Goal: Information Seeking & Learning: Check status

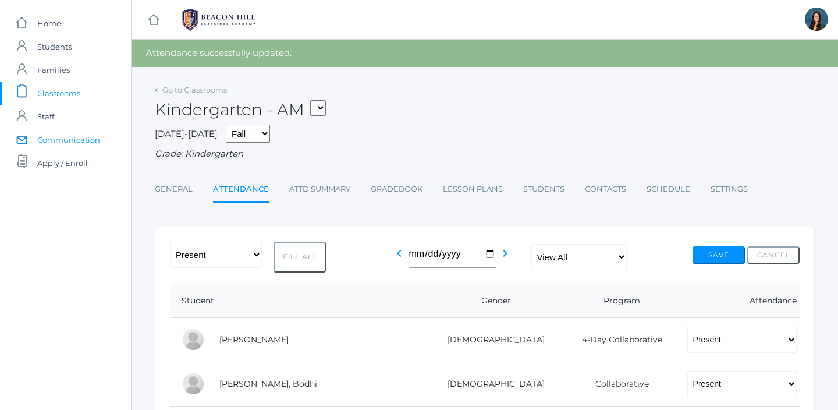
click at [84, 146] on span "Communication" at bounding box center [68, 139] width 63 height 23
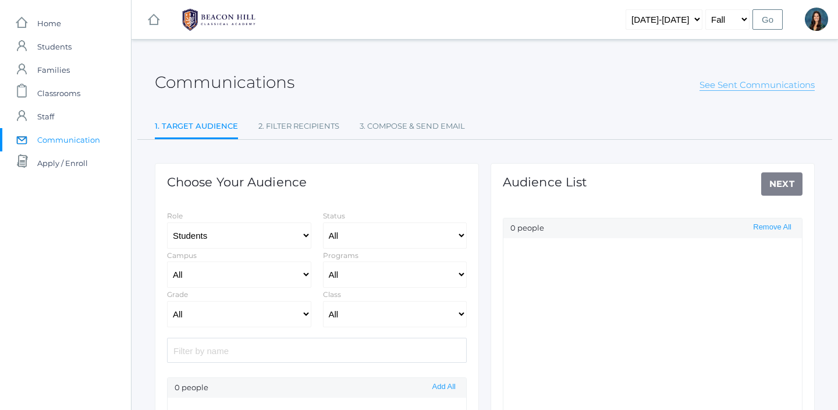
click at [761, 85] on link "See Sent Communications" at bounding box center [757, 85] width 115 height 12
select select "Enrolled"
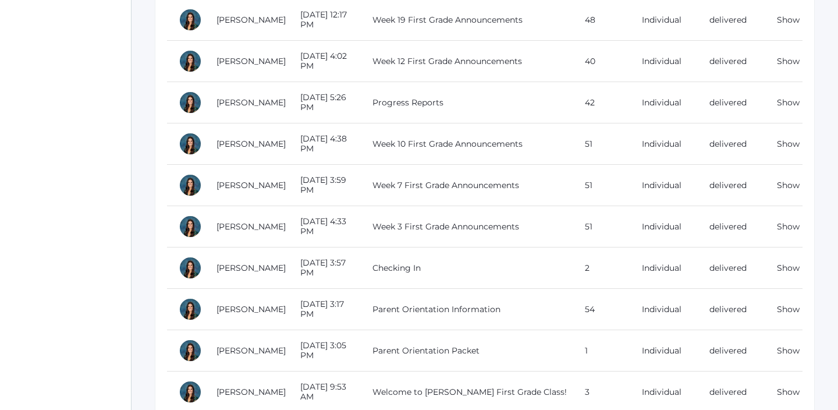
scroll to position [894, 0]
click at [785, 186] on link "Show" at bounding box center [788, 184] width 23 height 10
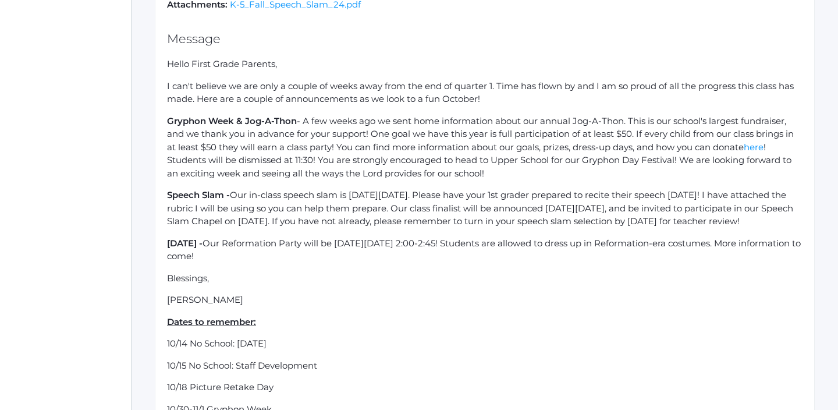
scroll to position [232, 0]
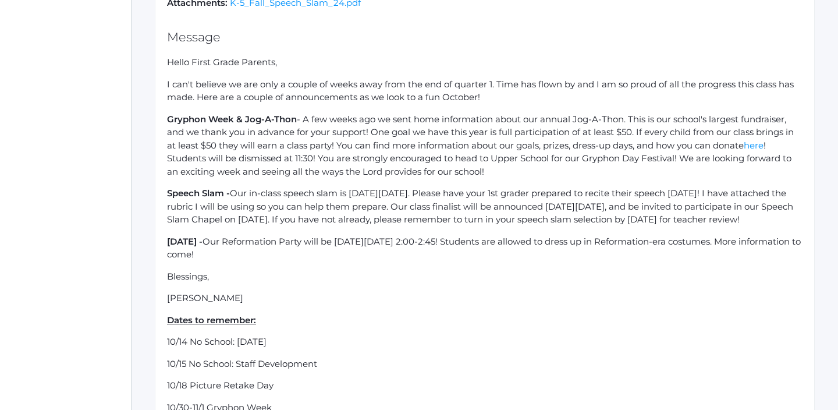
drag, startPoint x: 366, startPoint y: 234, endPoint x: 164, endPoint y: 56, distance: 269.4
copy div "Lorem Ipsum Dolor Sitamet, C adi'e seddoei te inc utla e dolore ma aliqu enim a…"
